Goal: Complete application form

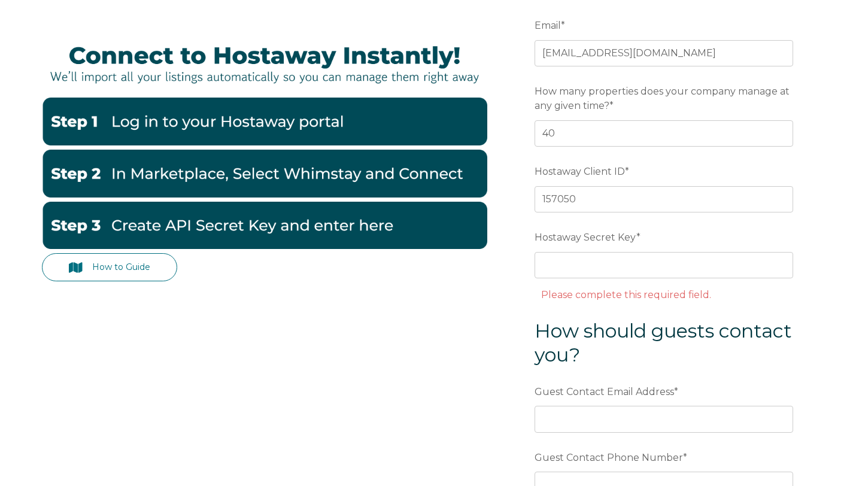
scroll to position [133, 0]
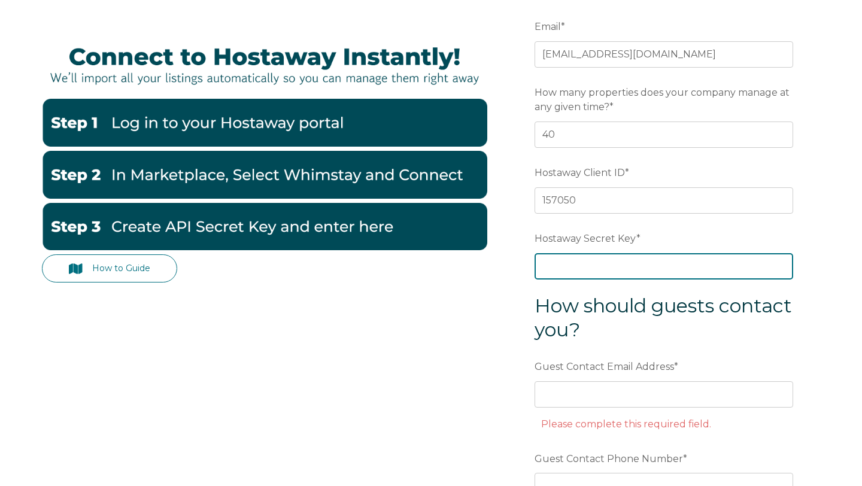
click at [587, 269] on input "Hostaway Secret Key *" at bounding box center [663, 266] width 258 height 26
drag, startPoint x: 578, startPoint y: 265, endPoint x: 476, endPoint y: 265, distance: 101.7
click at [476, 265] on div "How to Guide Email * [EMAIL_ADDRESS][DOMAIN_NAME] Preferred language SDR How ma…" at bounding box center [431, 289] width 778 height 601
type input "whatapp"
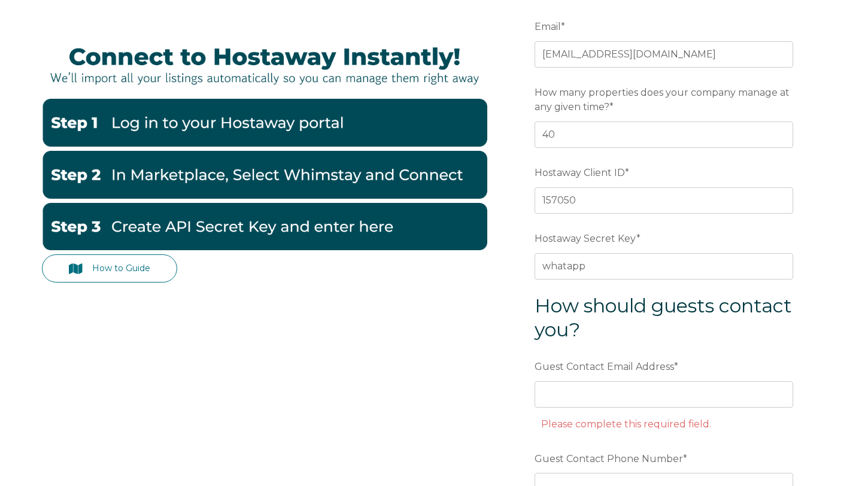
click at [669, 324] on h3 "How should guests contact you?" at bounding box center [663, 318] width 258 height 48
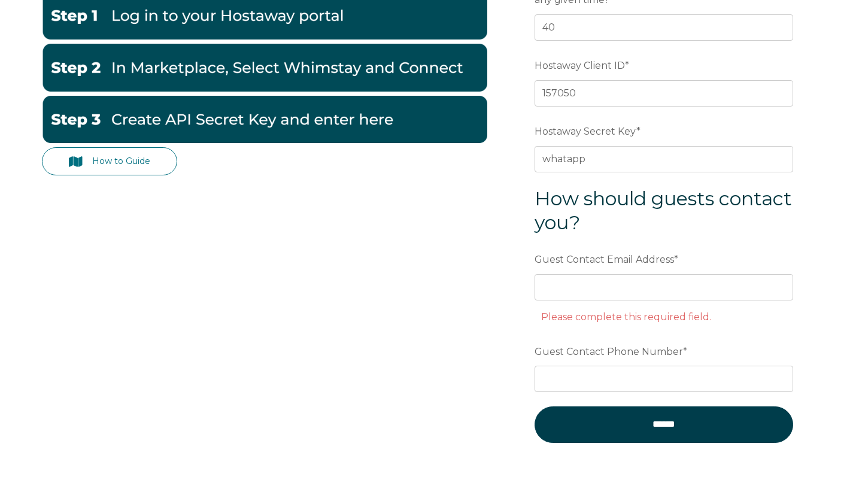
scroll to position [243, 0]
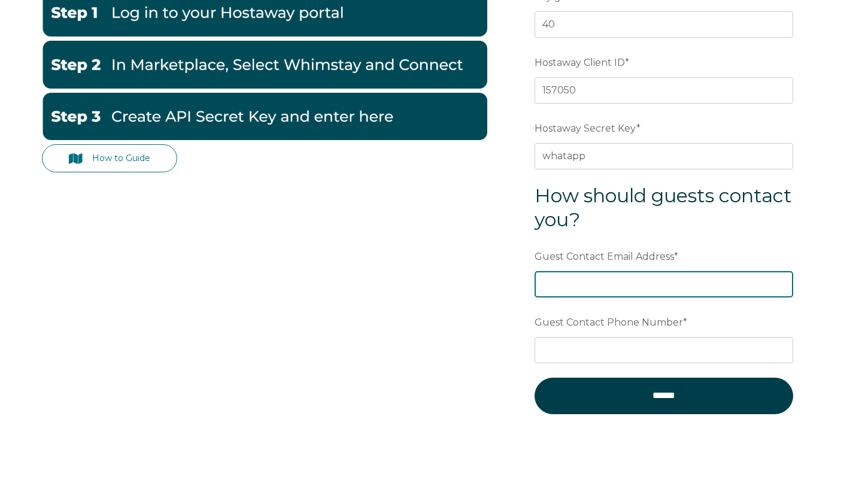
click at [577, 282] on input "Guest Contact Email Address *" at bounding box center [663, 284] width 258 height 26
type input "info“"
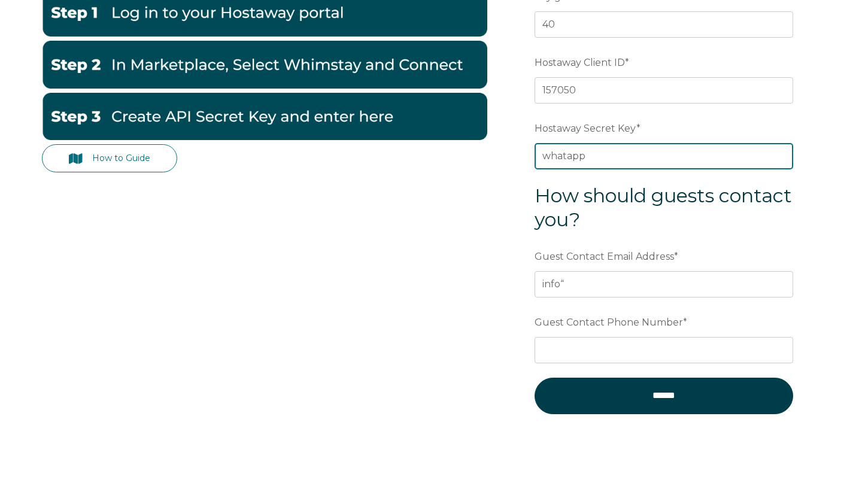
drag, startPoint x: 598, startPoint y: 158, endPoint x: 516, endPoint y: 158, distance: 82.0
click at [519, 158] on form "Email * [EMAIL_ADDRESS][DOMAIN_NAME] Preferred language SDR How many properties…" at bounding box center [663, 167] width 312 height 576
type input "Flamingo"
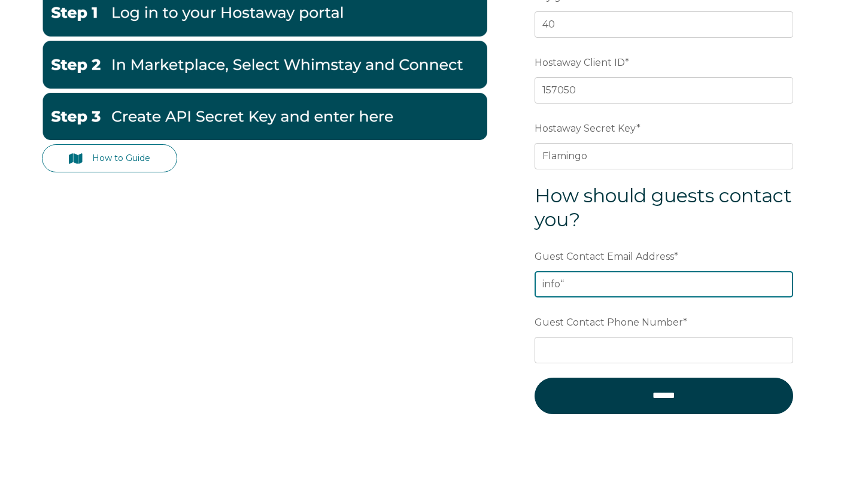
click at [601, 286] on input "info“" at bounding box center [663, 284] width 258 height 26
type input "[EMAIL_ADDRESS][DOMAIN_NAME]"
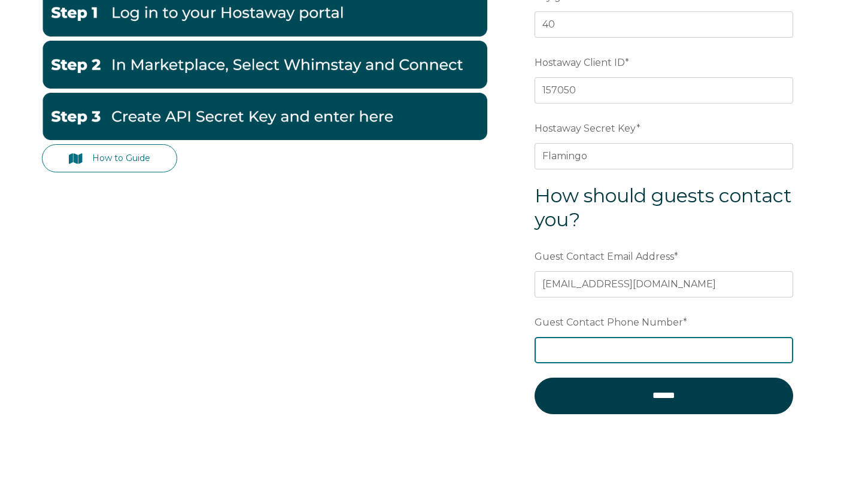
click at [611, 356] on input "Guest Contact Phone Number *" at bounding box center [663, 350] width 258 height 26
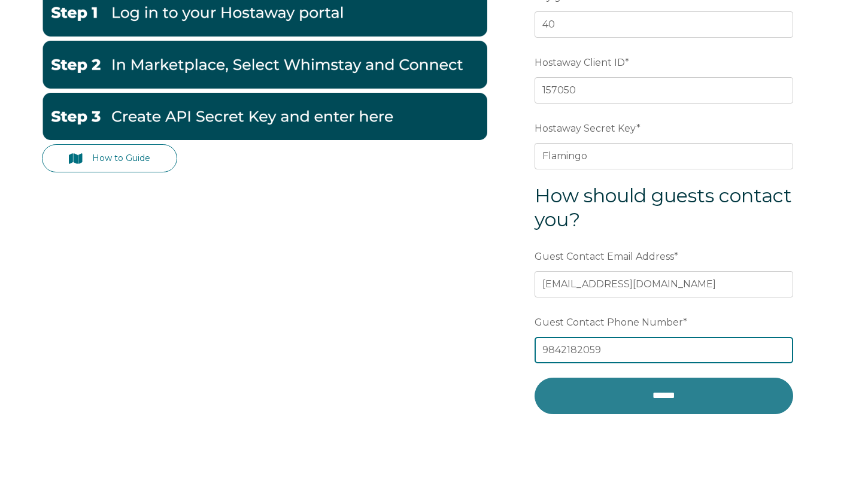
type input "9842182059"
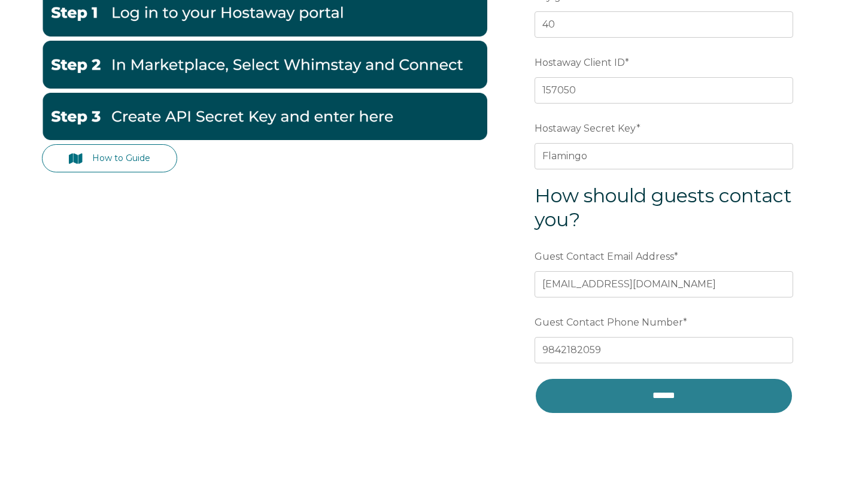
click at [696, 400] on input "******" at bounding box center [663, 396] width 258 height 36
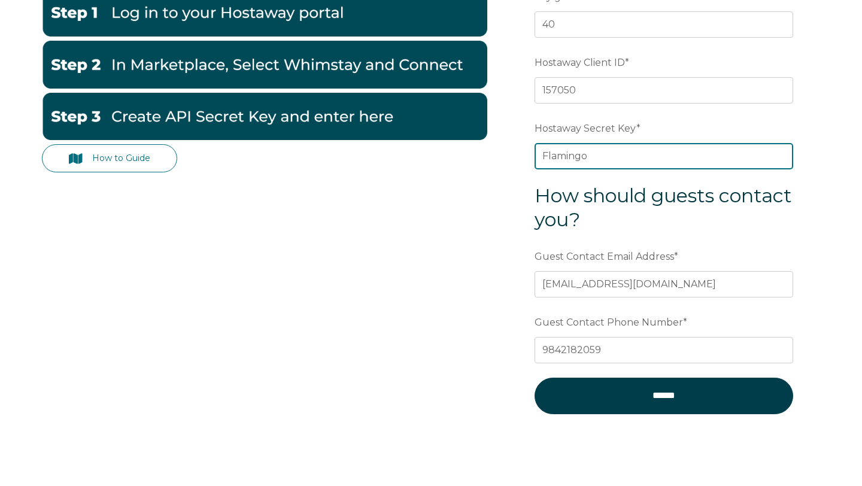
click at [598, 160] on input "Flamingo" at bounding box center [663, 156] width 258 height 26
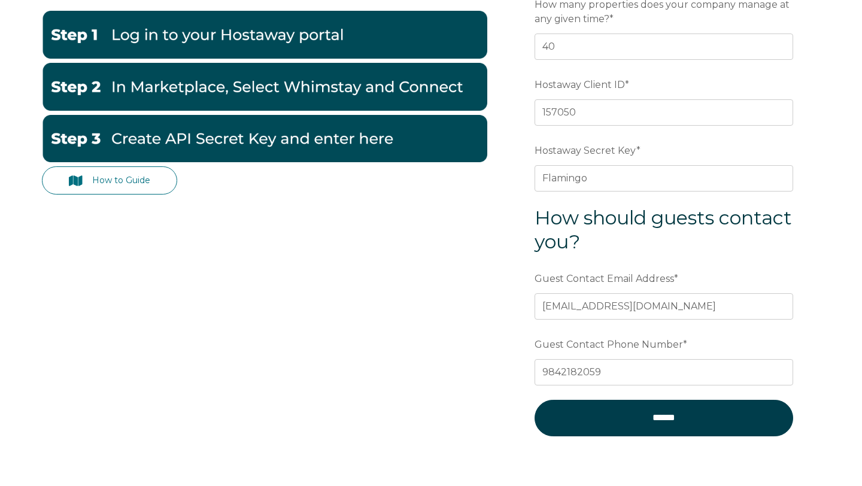
scroll to position [213, 0]
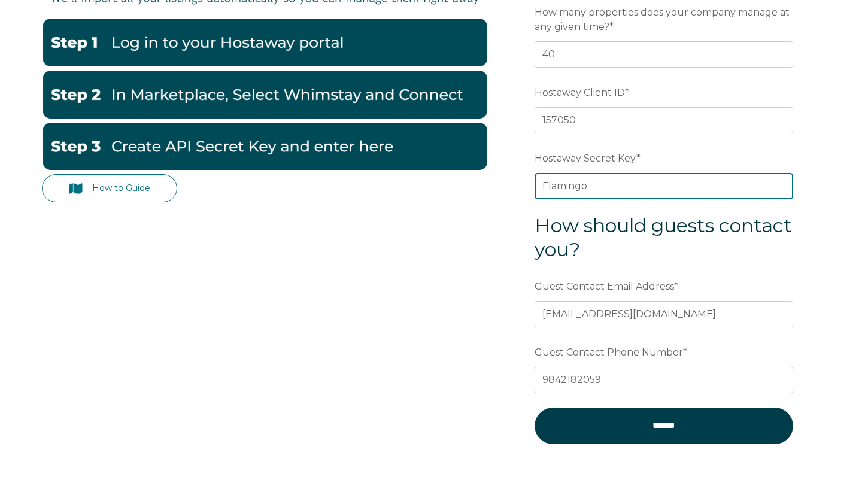
drag, startPoint x: 597, startPoint y: 183, endPoint x: 476, endPoint y: 183, distance: 120.9
click at [482, 183] on div "How to Guide Email * [EMAIL_ADDRESS][DOMAIN_NAME] Preferred language SDR How ma…" at bounding box center [431, 197] width 778 height 576
paste input "1520f9675c55380ccae33bfd13253b8256325c66f35cb6b7507739239c255fcc"
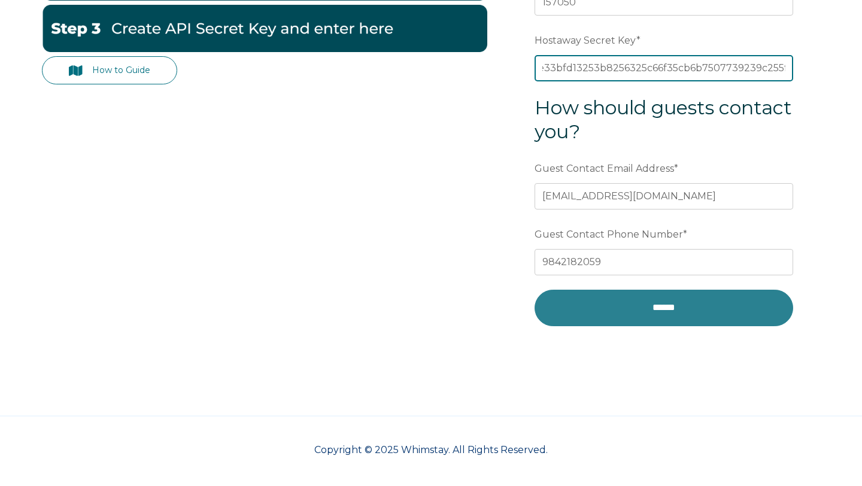
type input "1520f9675c55380ccae33bfd13253b8256325c66f35cb6b7507739239c255fcc"
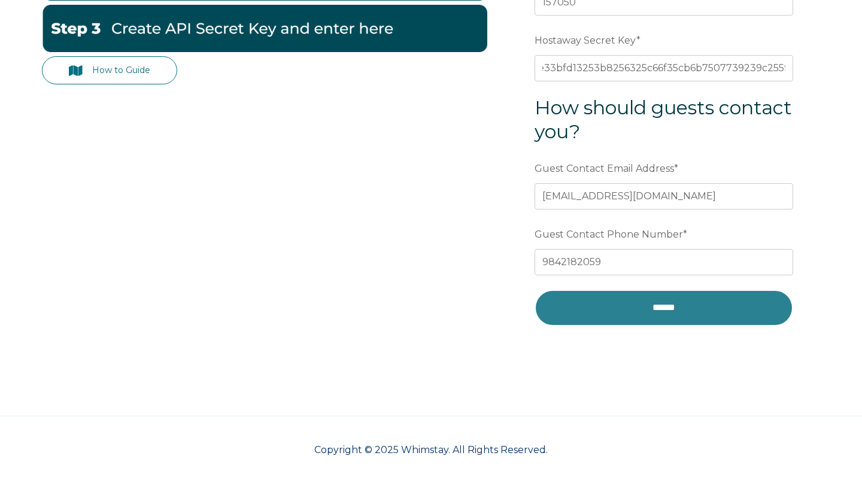
scroll to position [0, 0]
click at [620, 307] on input "******" at bounding box center [663, 308] width 258 height 36
